Goal: Book appointment/travel/reservation

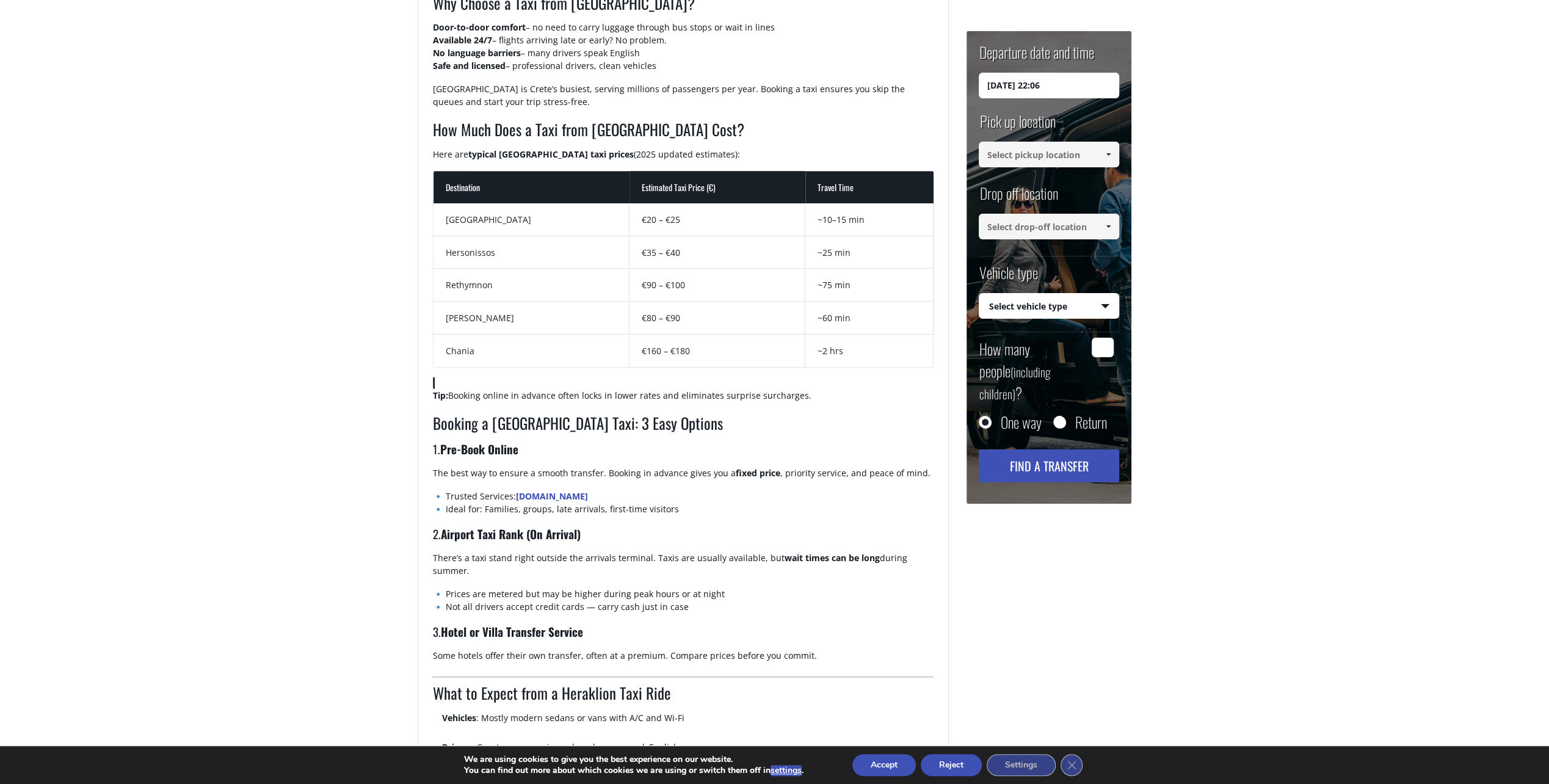
scroll to position [550, 0]
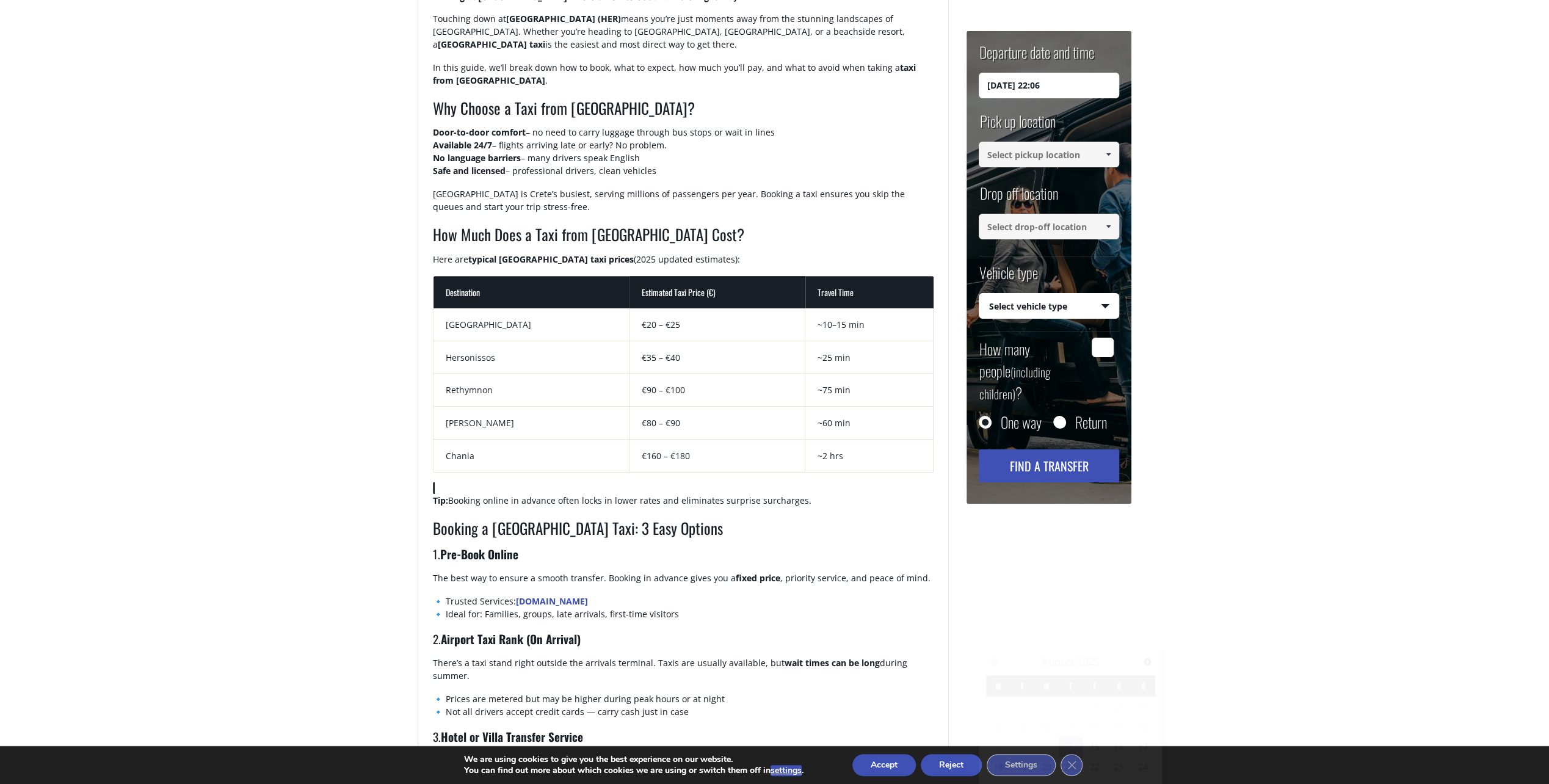
click at [1072, 81] on input "[DATE] 22:06" at bounding box center [1049, 86] width 140 height 26
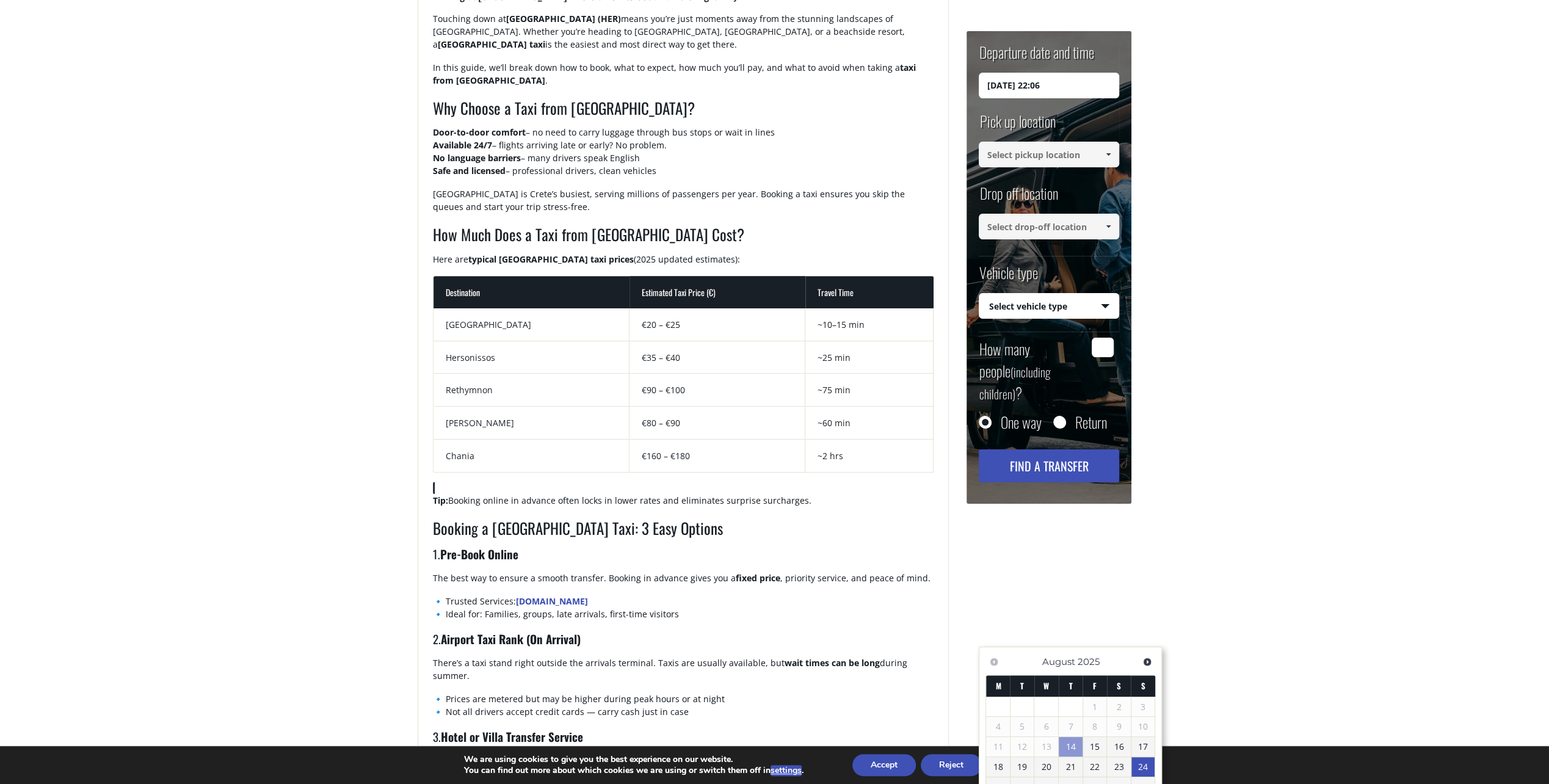
click at [1146, 765] on link "24" at bounding box center [1143, 766] width 24 height 19
click at [1093, 155] on input at bounding box center [1049, 155] width 140 height 26
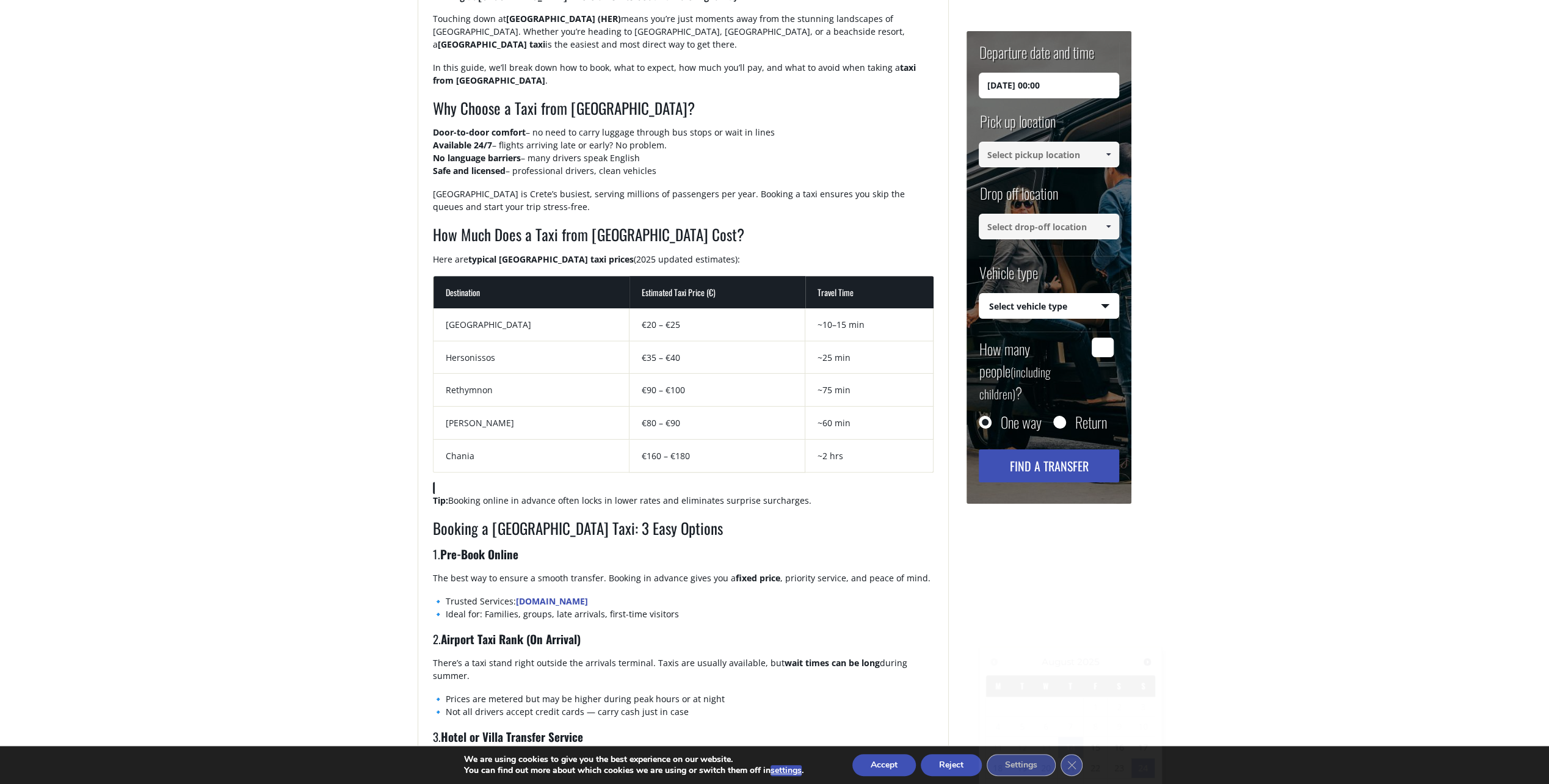
click at [1074, 91] on input "[DATE] 00:00" at bounding box center [1049, 86] width 140 height 26
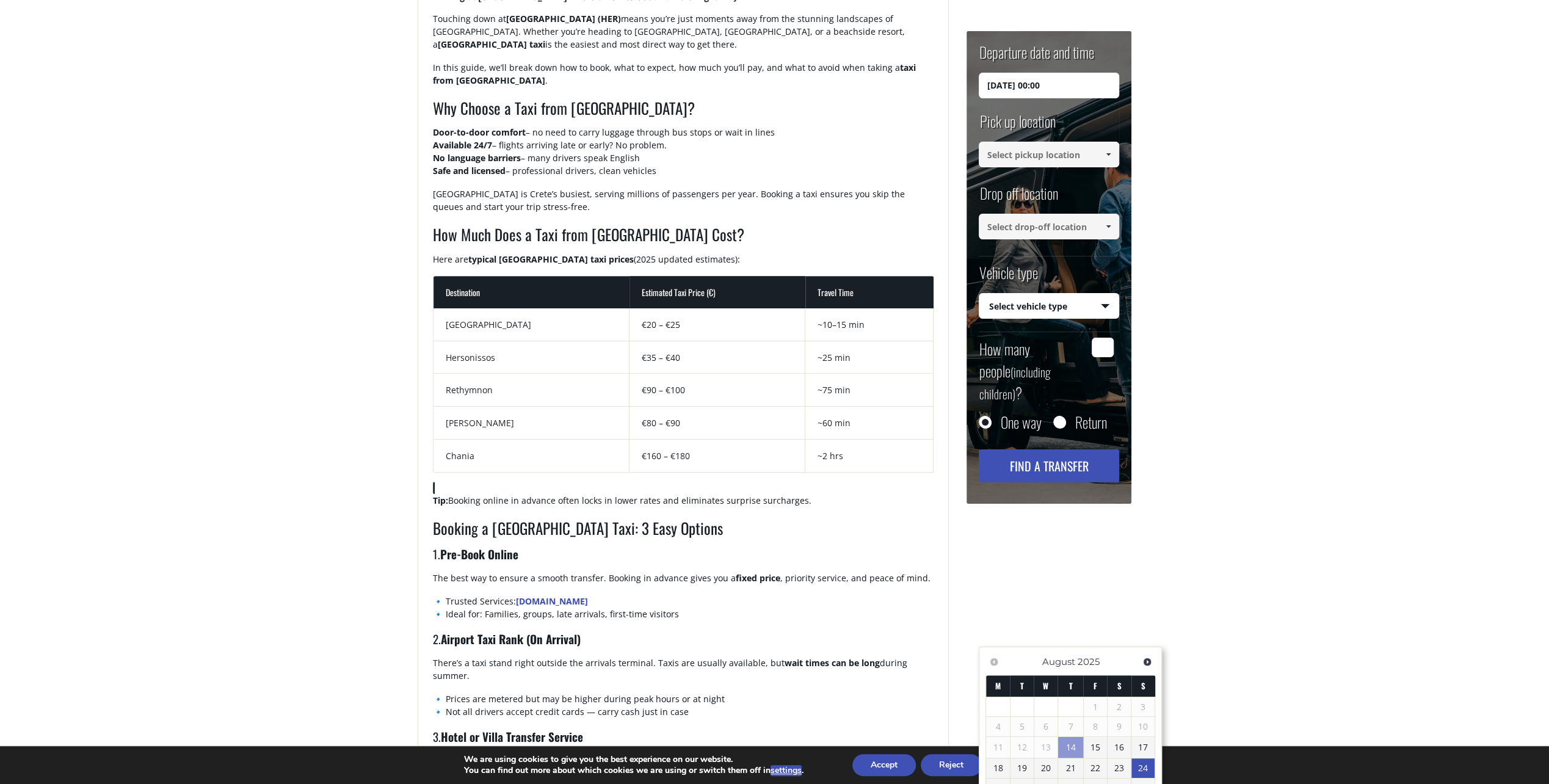
click at [1074, 91] on input "[DATE] 00:00" at bounding box center [1049, 86] width 140 height 26
type input "[DATE] 20:00"
click at [1076, 156] on input at bounding box center [1049, 155] width 140 height 26
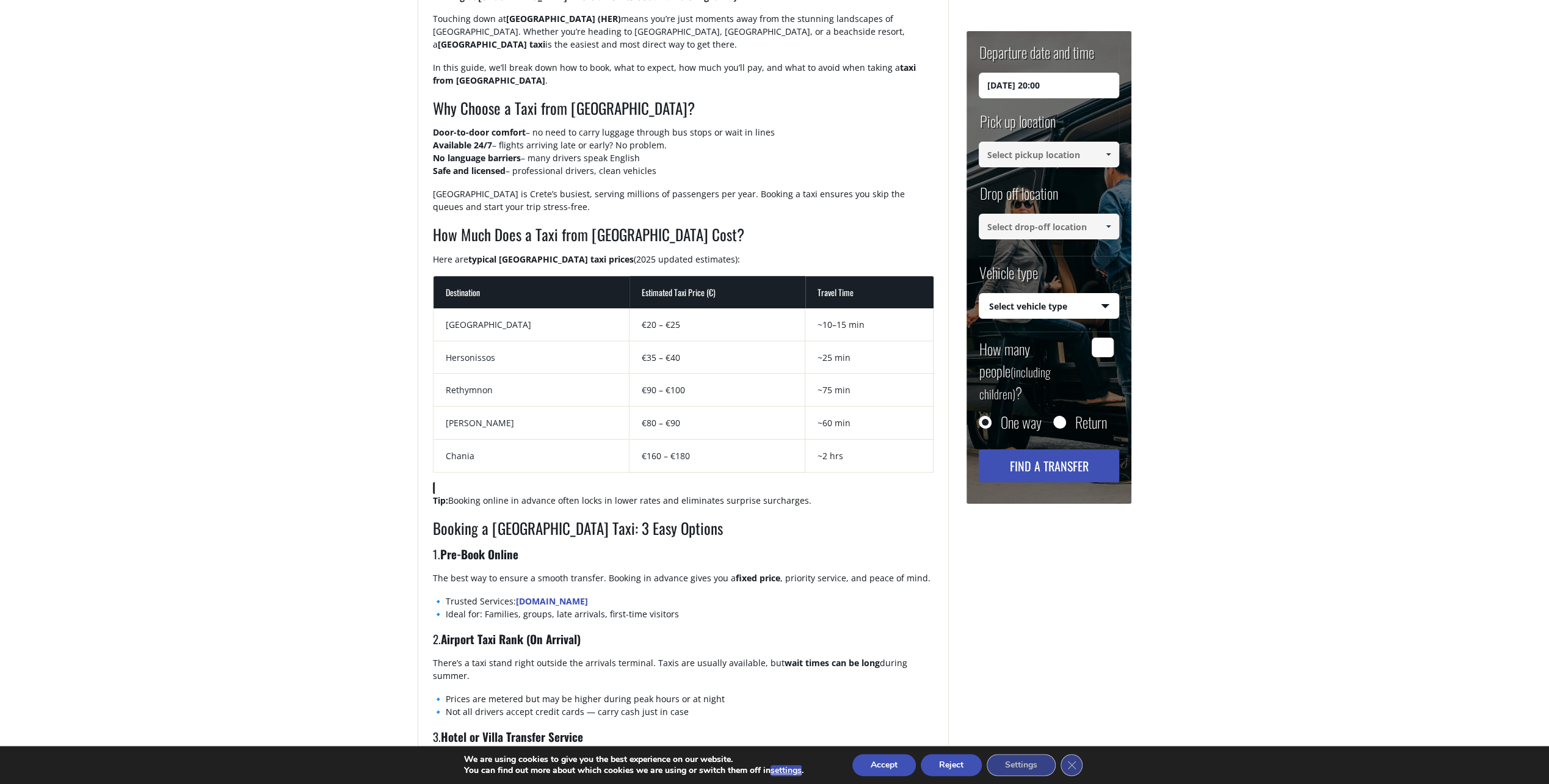
click at [1108, 151] on span at bounding box center [1108, 155] width 10 height 10
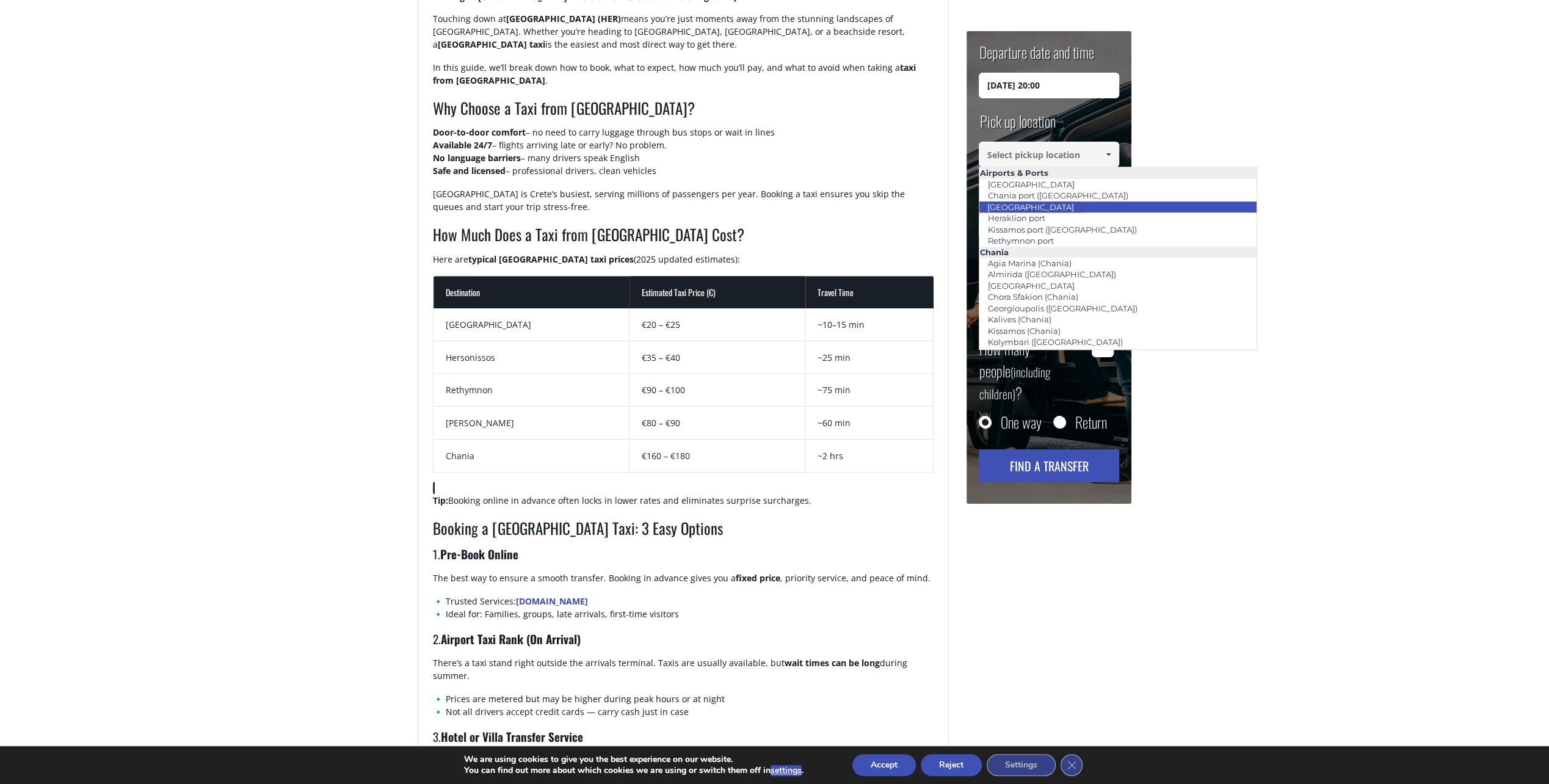
click at [1052, 207] on link "[GEOGRAPHIC_DATA]" at bounding box center [1030, 207] width 103 height 17
type input "[GEOGRAPHIC_DATA]"
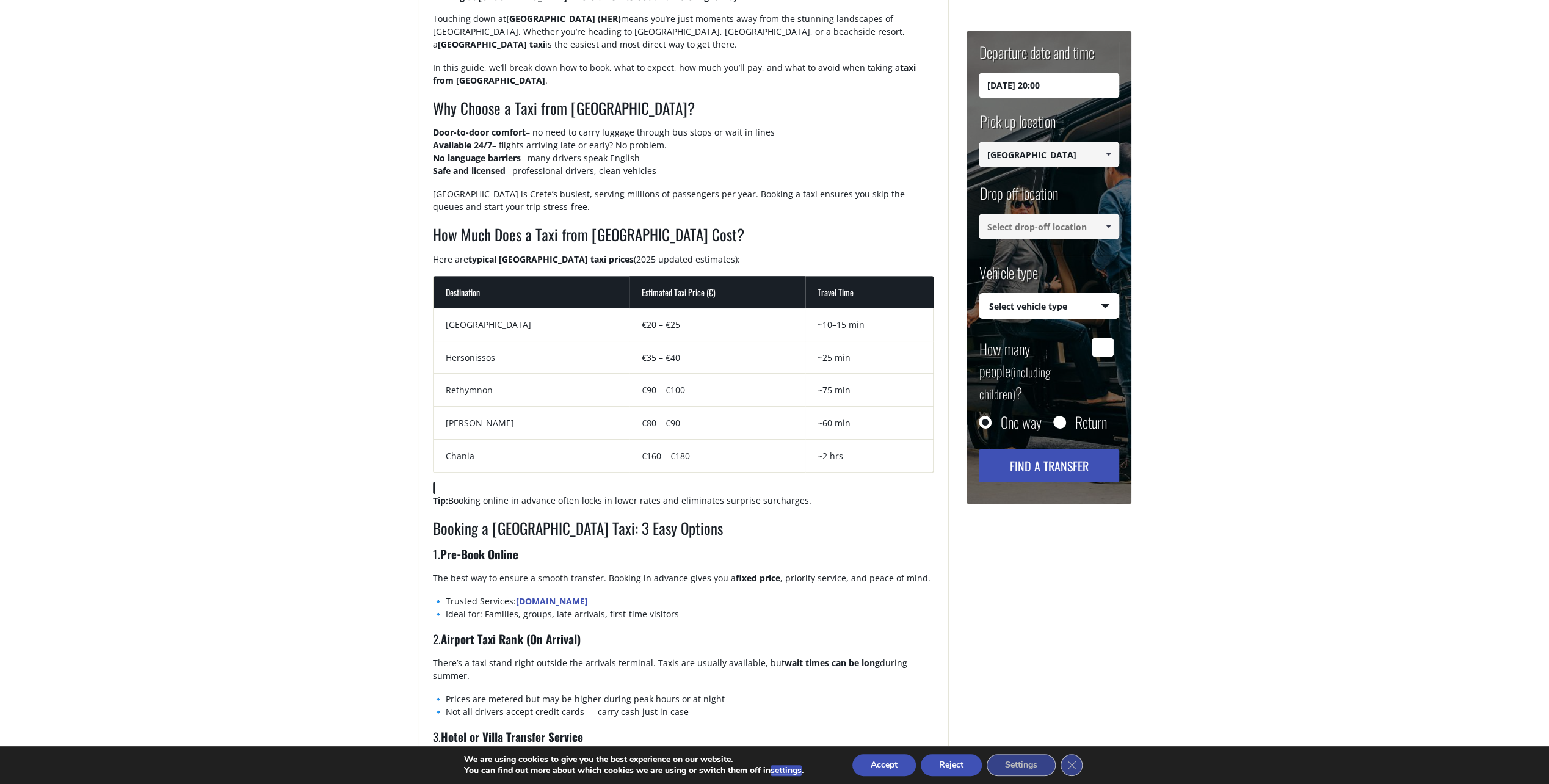
click at [1108, 228] on span at bounding box center [1108, 227] width 10 height 10
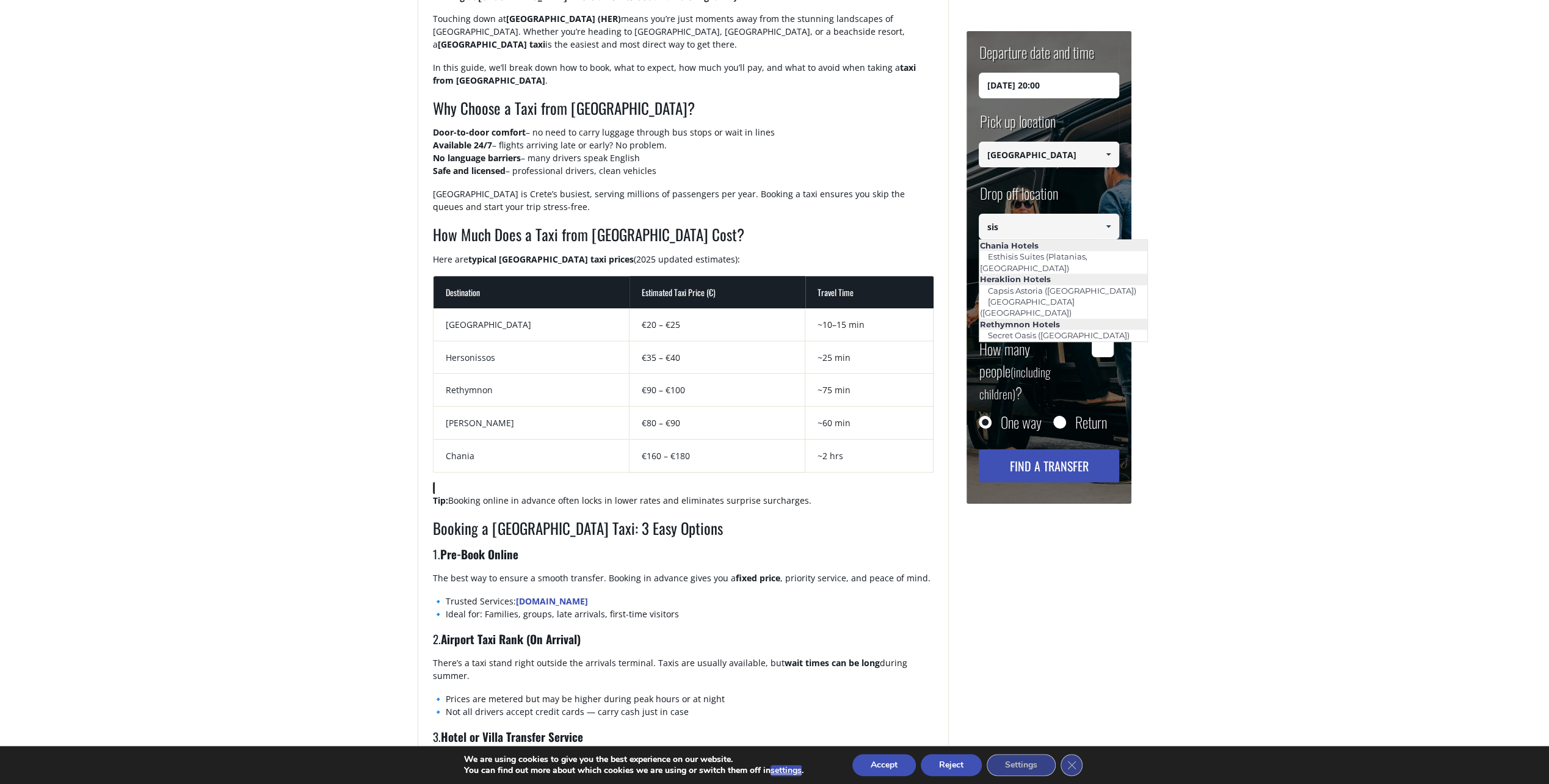
scroll to position [0, 0]
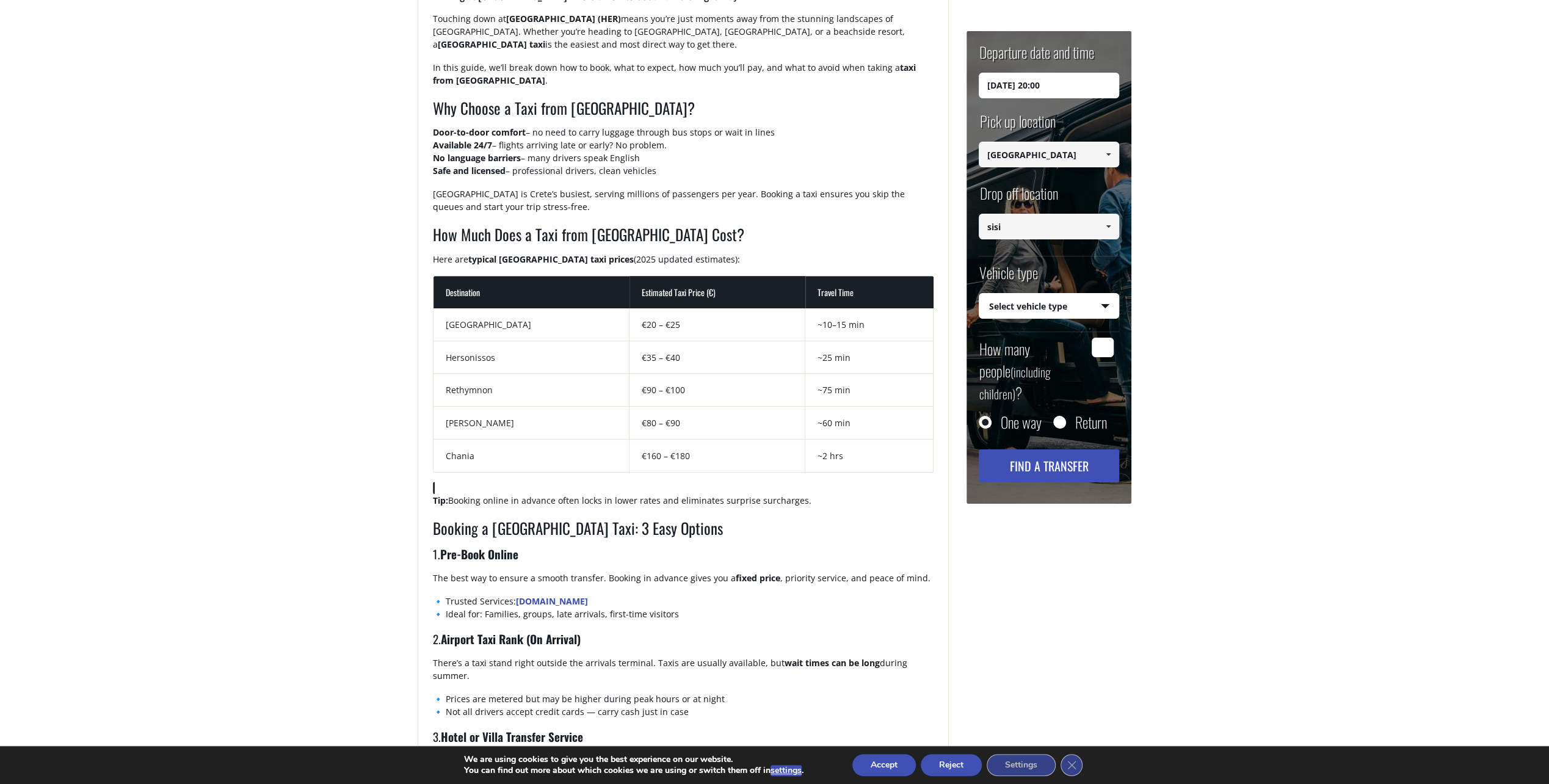
type input "sisi"
click at [1108, 309] on select "Select vehicle type Taxi (4 passengers) Mercedes E Class Mini Van (7 passengers…" at bounding box center [1049, 306] width 139 height 26
select select "540"
click at [979, 294] on select "Select vehicle type Taxi (4 passengers) Mercedes E Class Mini Van (7 passengers…" at bounding box center [1049, 306] width 139 height 26
click at [1110, 351] on input "How many people (including children) ?" at bounding box center [1102, 347] width 22 height 19
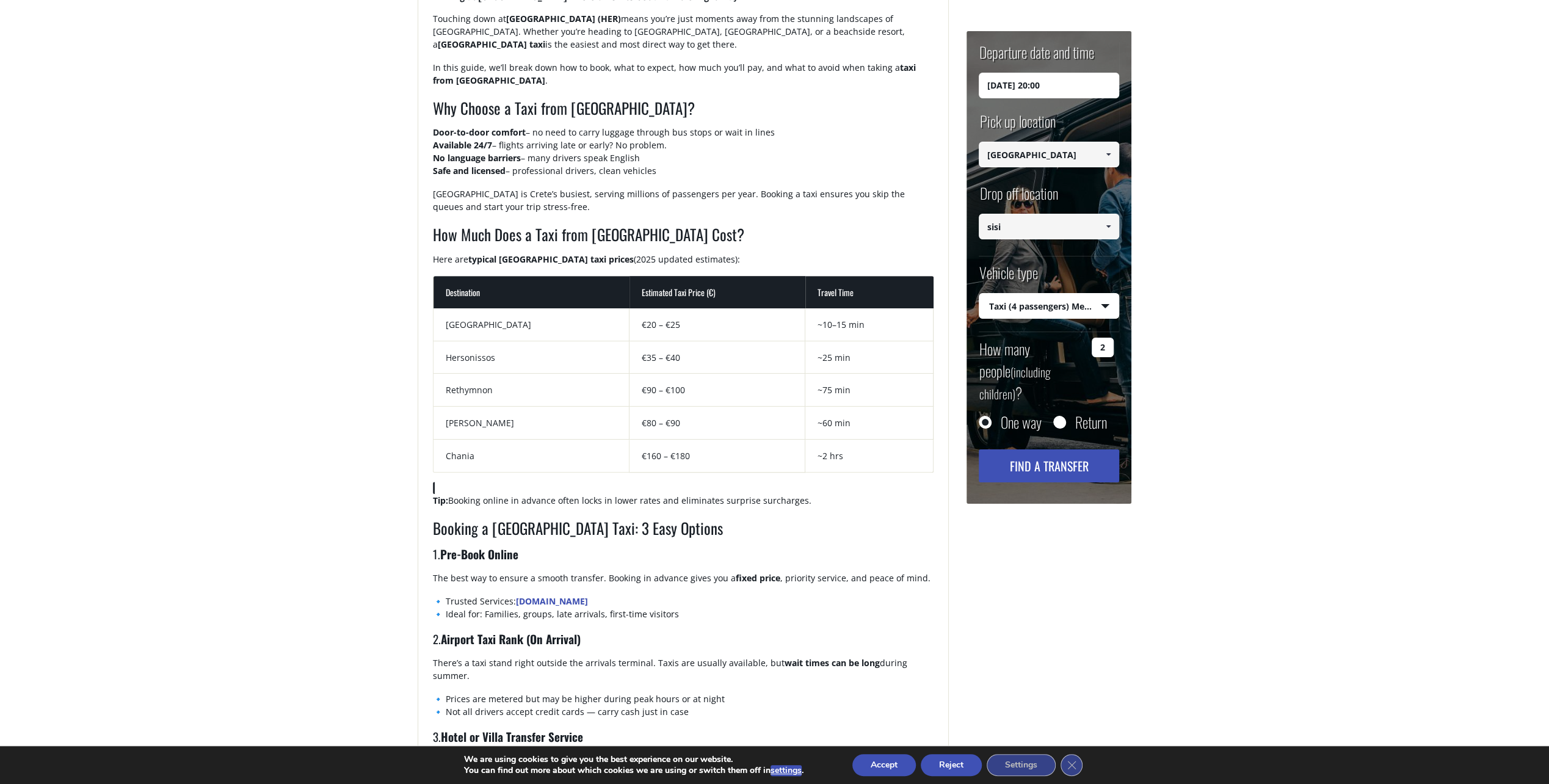
type input "2"
click at [1059, 449] on button "Find a transfer" at bounding box center [1049, 465] width 140 height 33
click at [1105, 227] on span at bounding box center [1108, 227] width 10 height 10
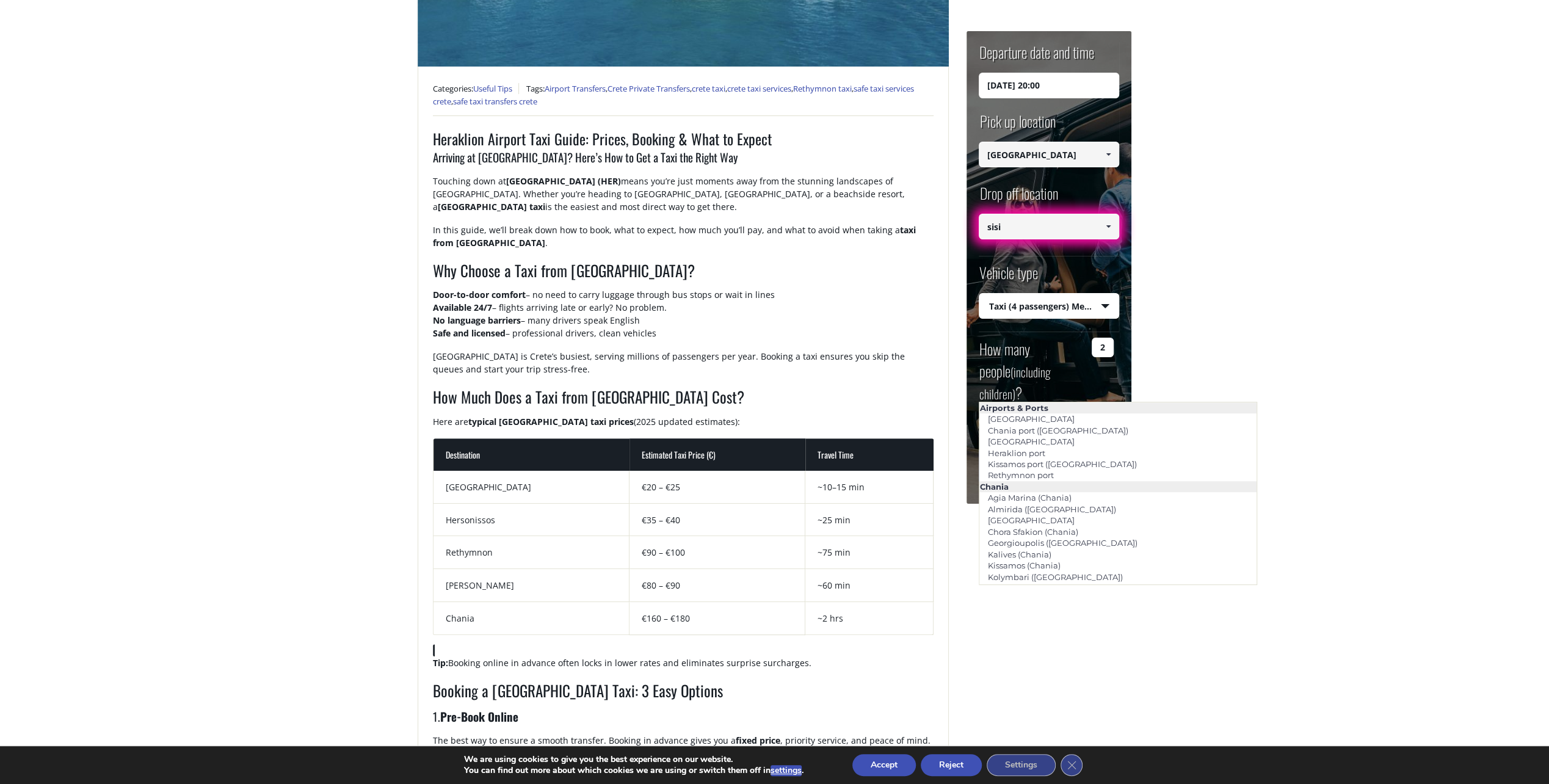
scroll to position [366, 0]
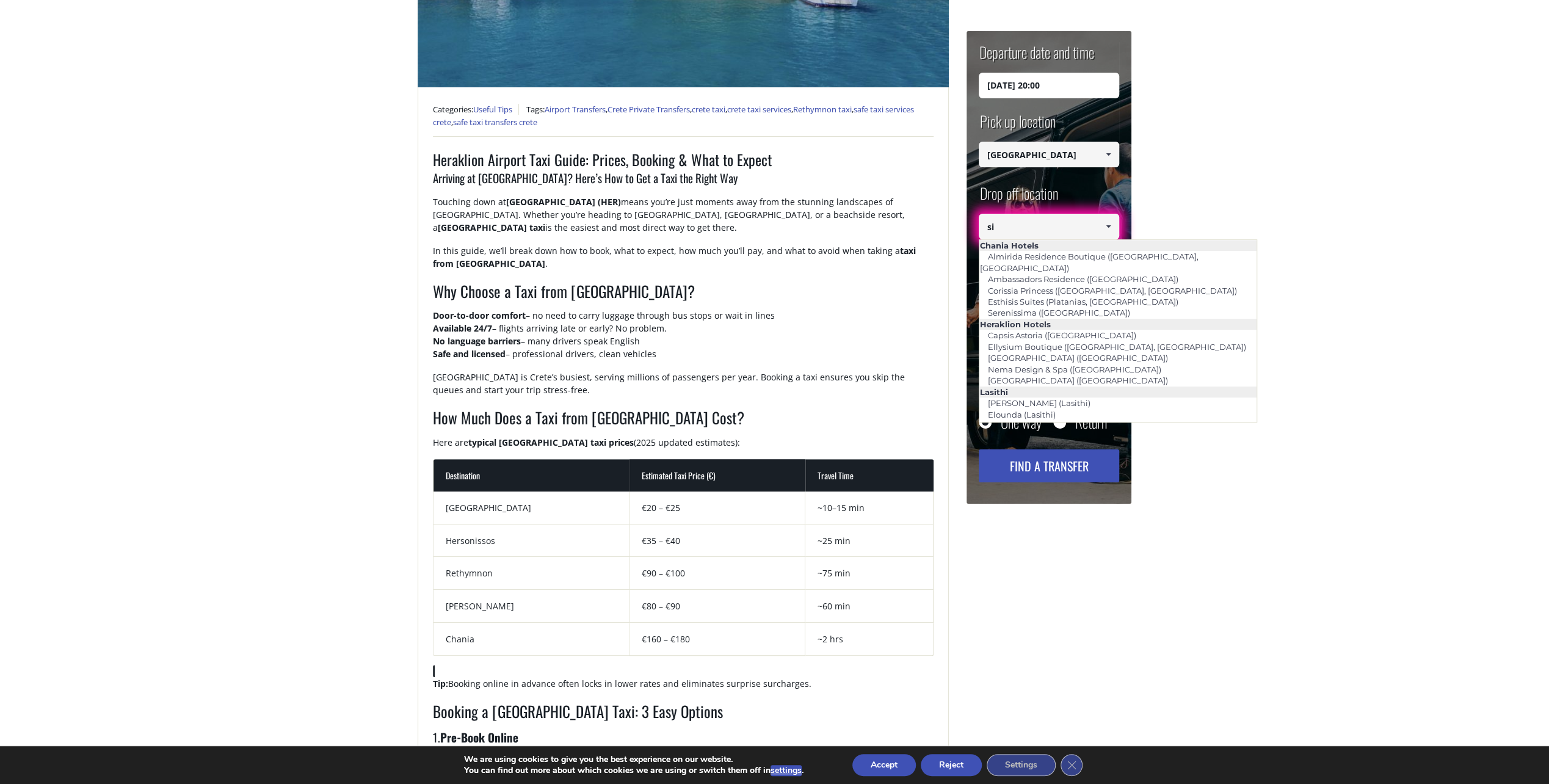
type input "s"
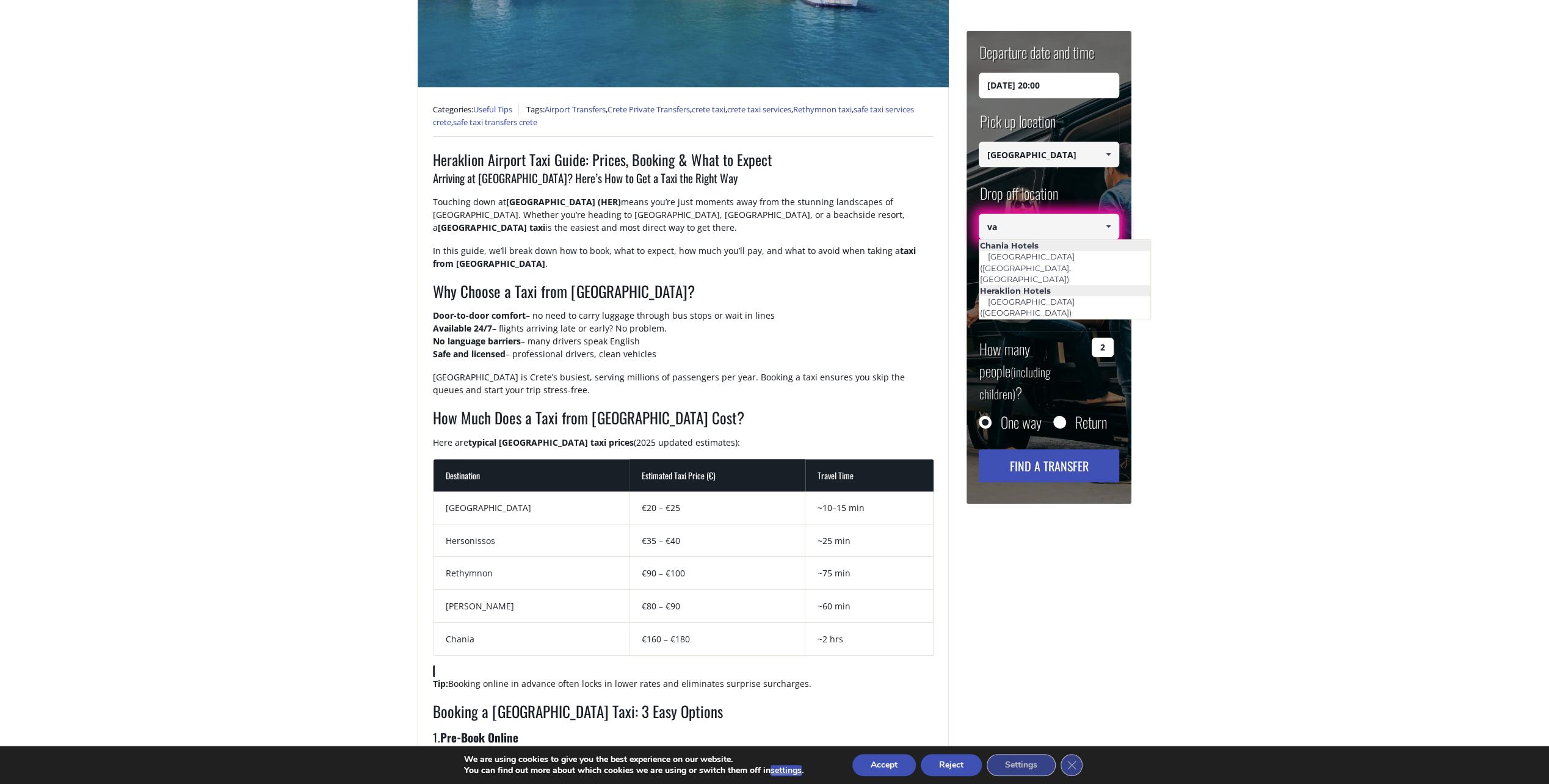
type input "v"
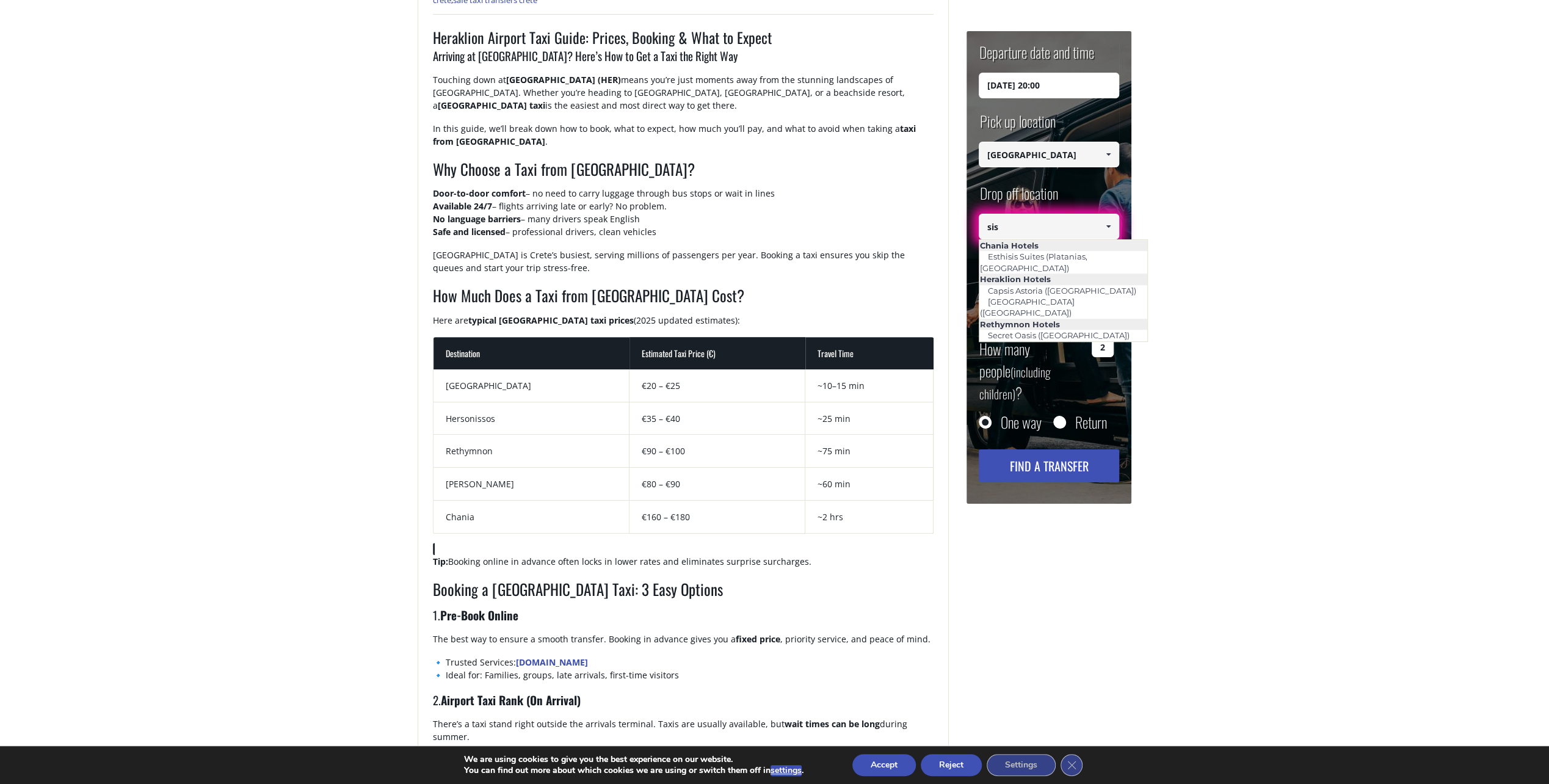
scroll to position [0, 0]
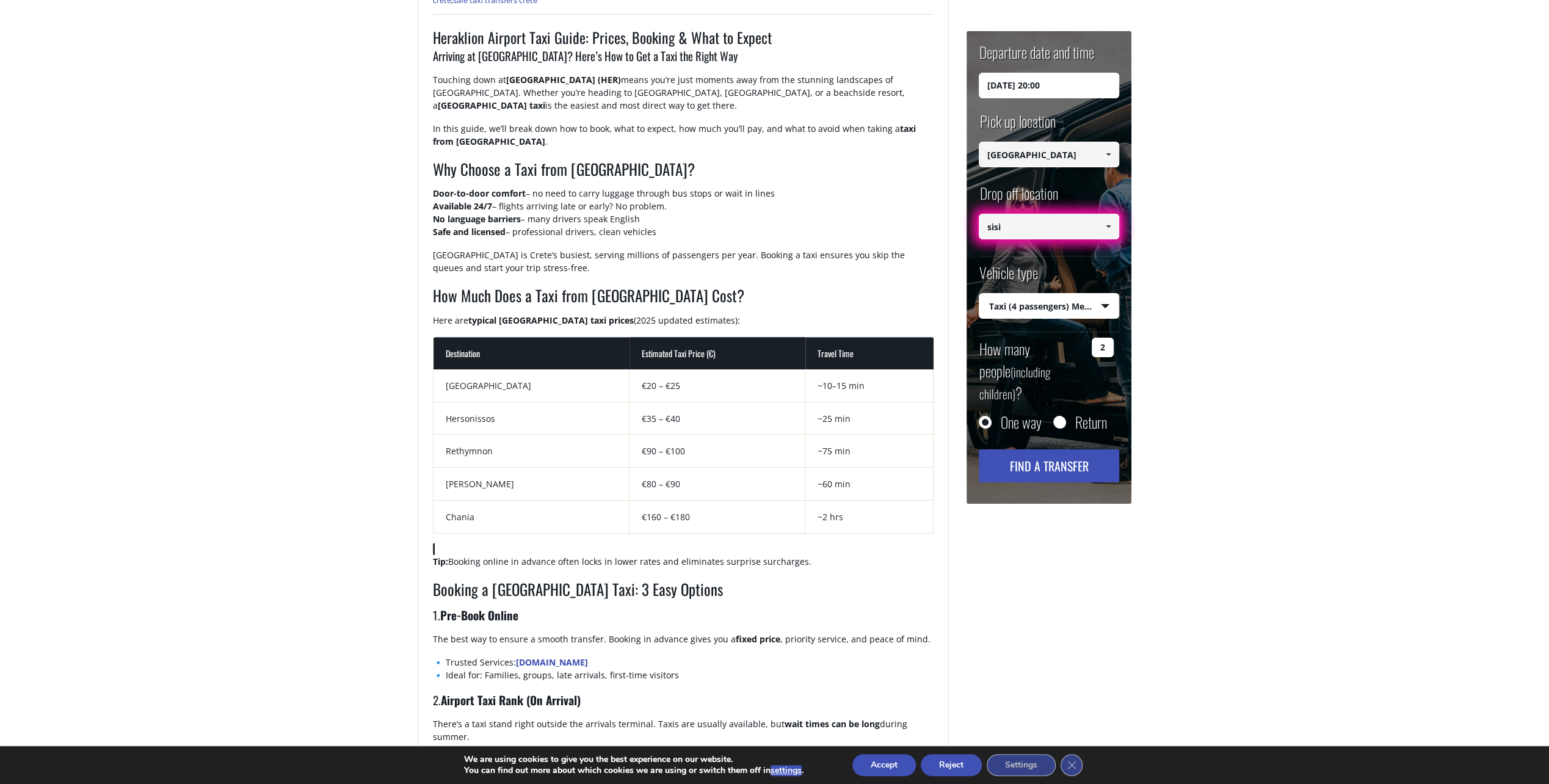
type input "sisi"
click at [1108, 228] on span at bounding box center [1108, 227] width 10 height 10
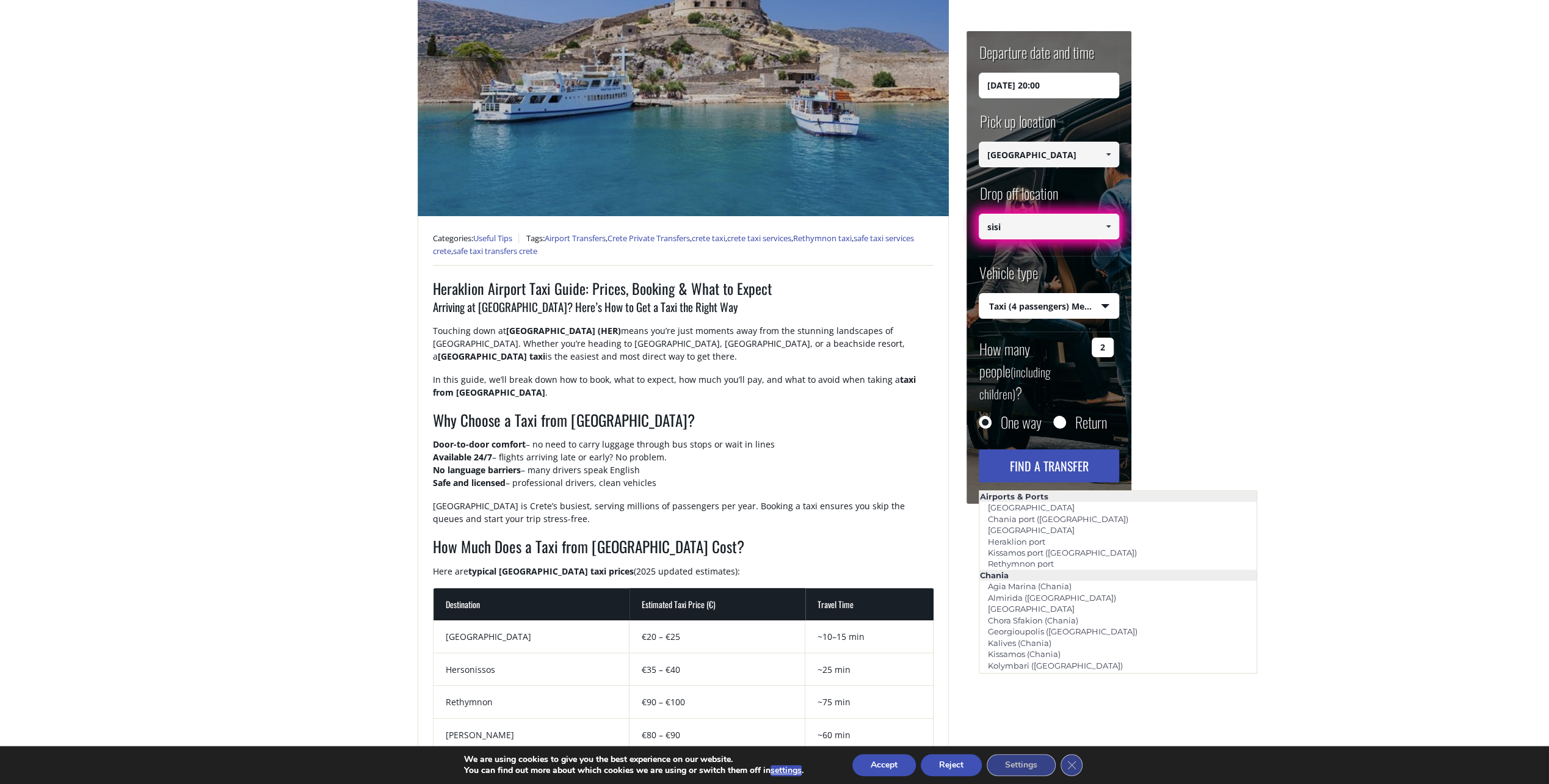
scroll to position [244, 0]
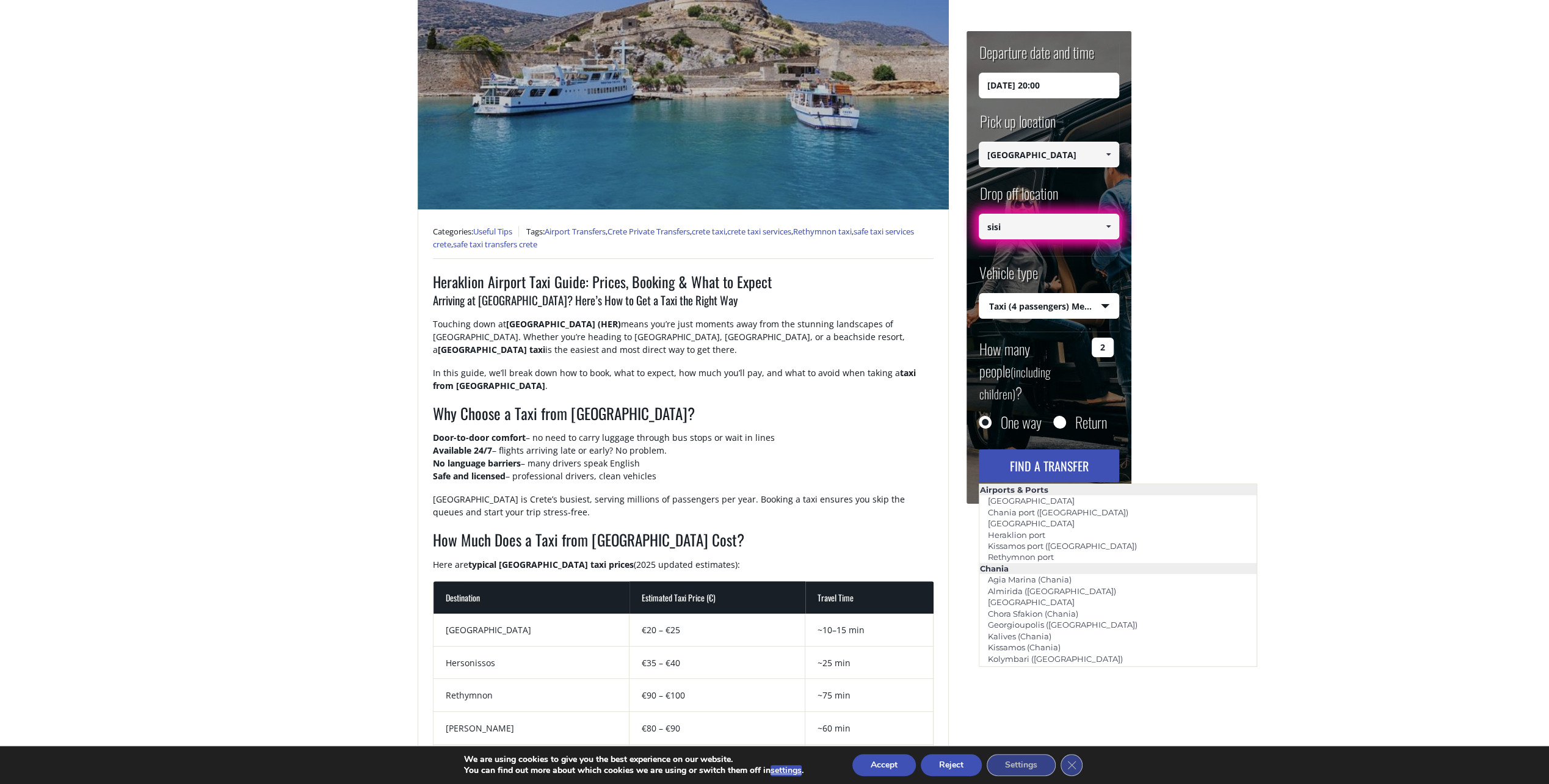
click at [813, 428] on h2 "Why Choose a Taxi from [GEOGRAPHIC_DATA]?" at bounding box center [683, 416] width 500 height 29
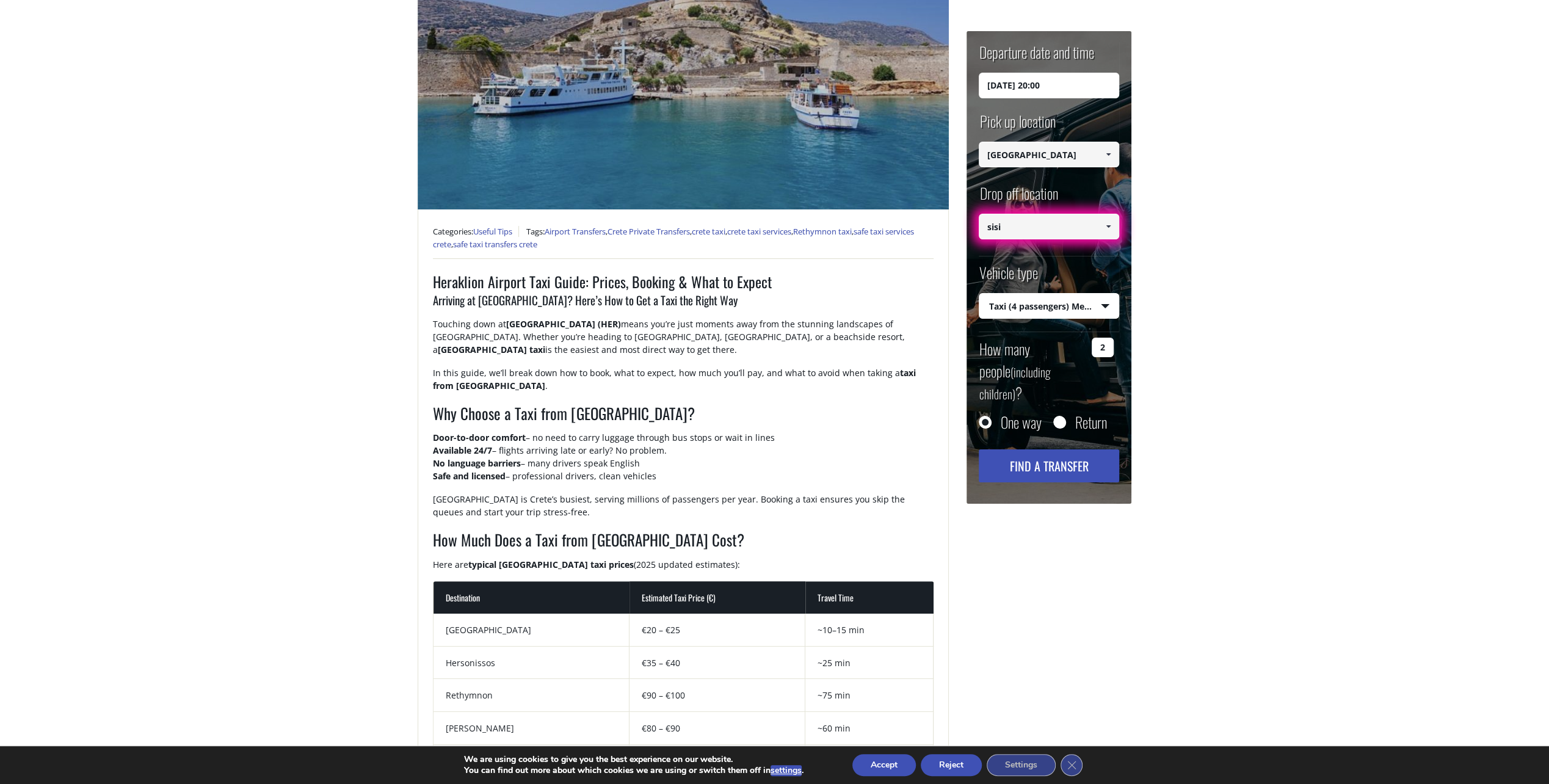
click at [1002, 226] on input "sisi" at bounding box center [1049, 227] width 140 height 26
drag, startPoint x: 1004, startPoint y: 226, endPoint x: 930, endPoint y: 227, distance: 74.0
click at [930, 227] on div "+ Categories: Useful Tips Tags: Airport Transfers , [GEOGRAPHIC_DATA] Private T…" at bounding box center [775, 795] width 733 height 1810
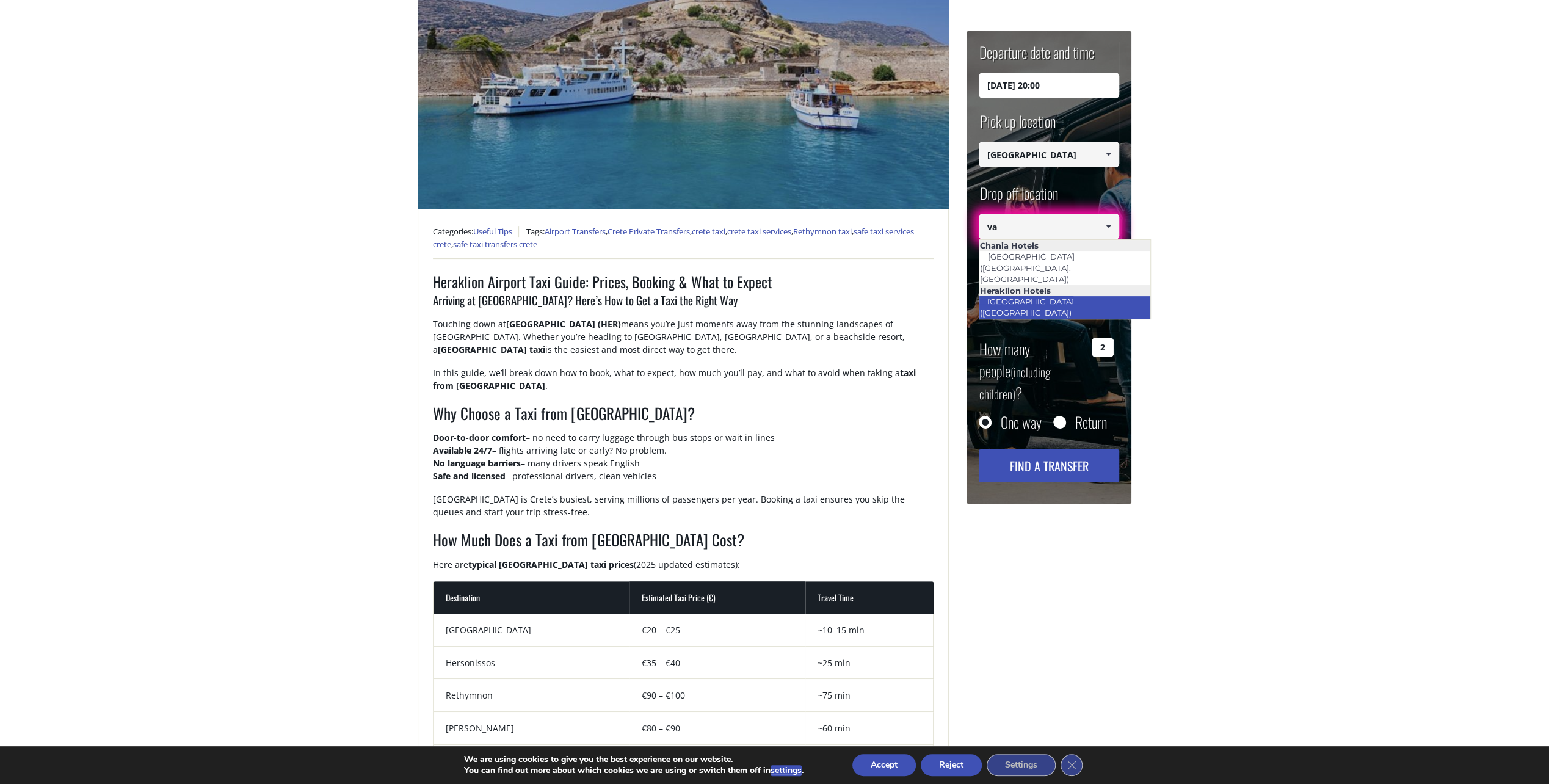
click at [1016, 293] on link "[GEOGRAPHIC_DATA] ([GEOGRAPHIC_DATA])" at bounding box center [1029, 306] width 100 height 28
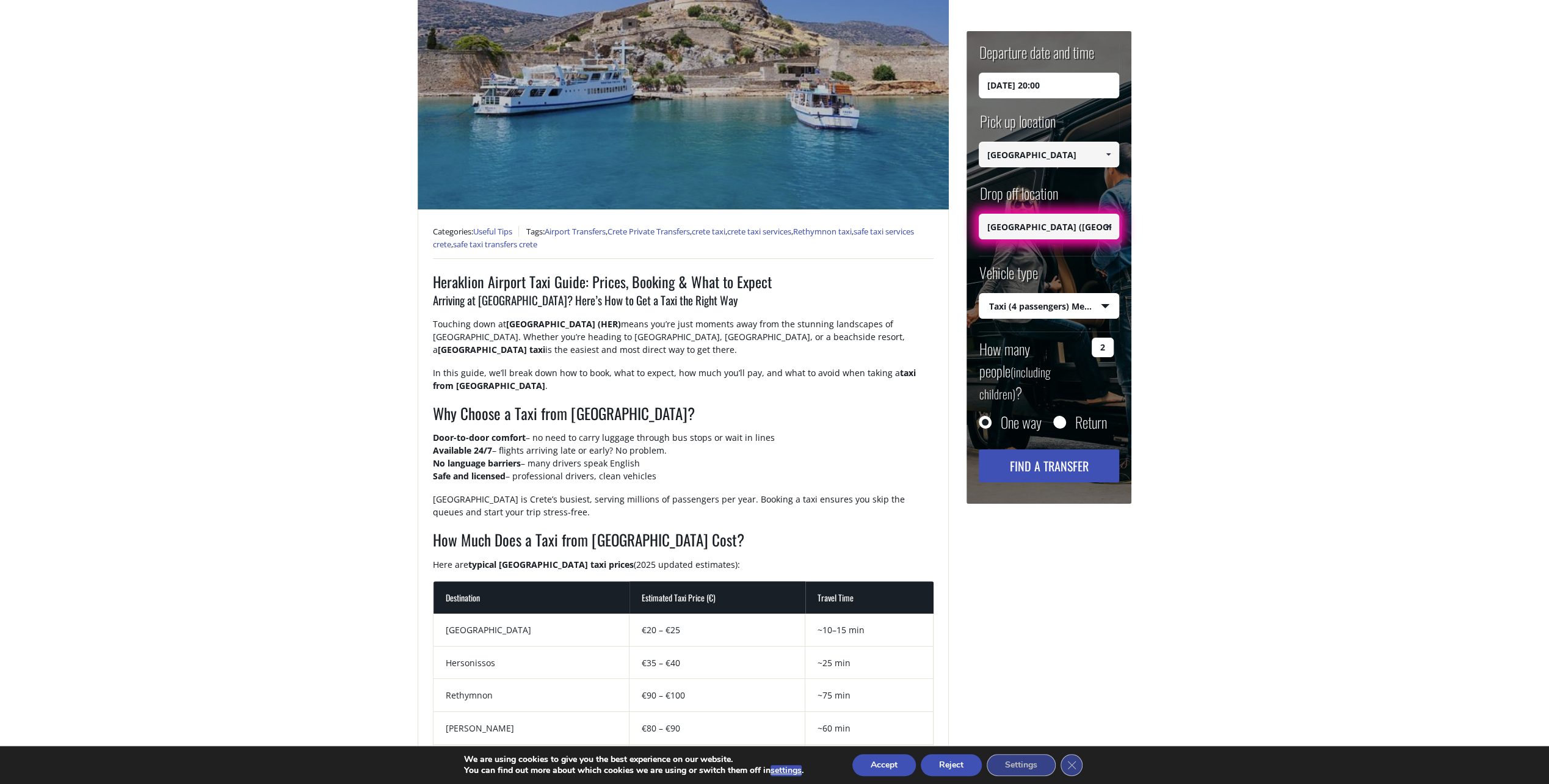
type input "[GEOGRAPHIC_DATA] ([GEOGRAPHIC_DATA])"
click at [1051, 449] on button "Find a transfer" at bounding box center [1049, 465] width 140 height 33
